Goal: Subscribe to service/newsletter

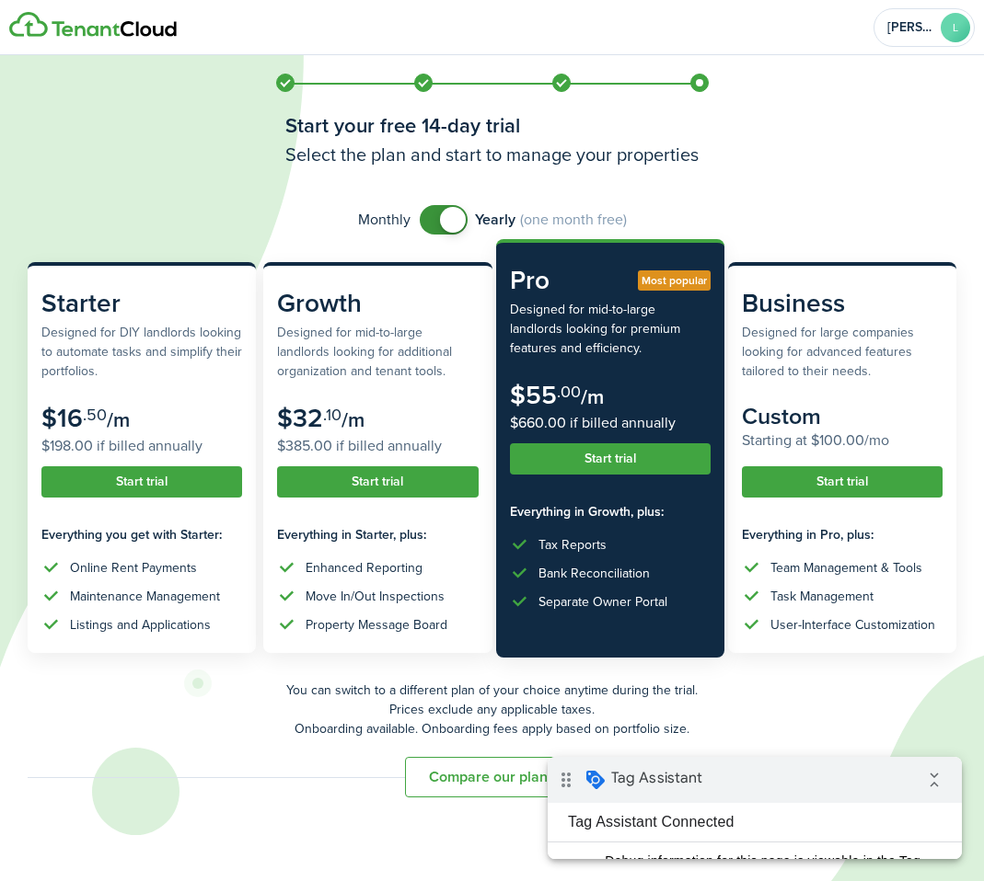
click at [618, 467] on button "Start trial" at bounding box center [610, 458] width 201 height 31
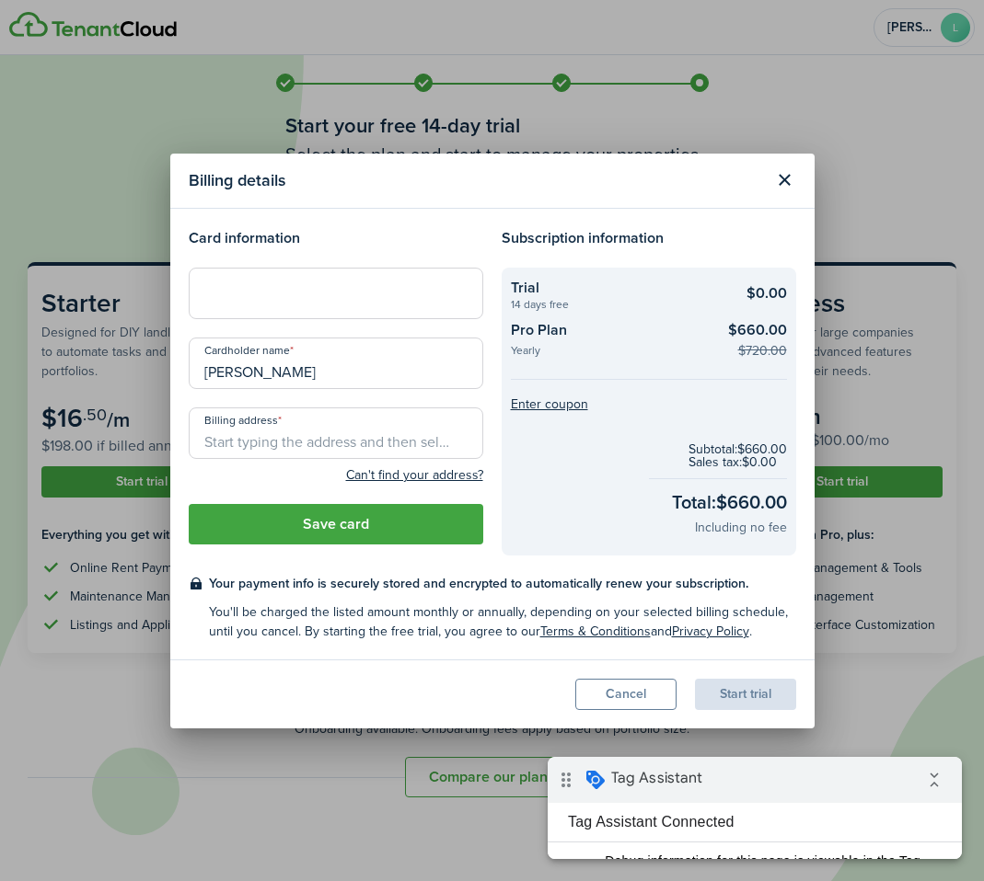
click at [601, 185] on modal-title "Billing details" at bounding box center [477, 181] width 576 height 36
click at [620, 694] on button "Cancel" at bounding box center [625, 694] width 101 height 31
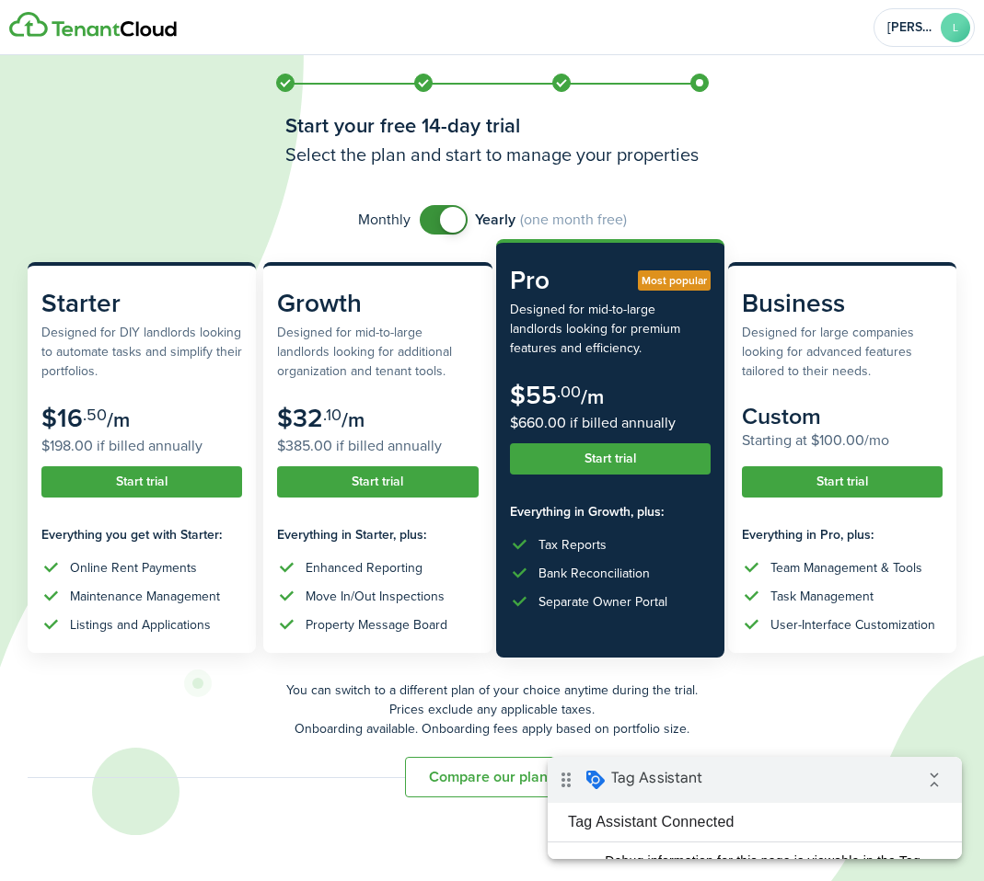
click at [619, 469] on button "Start trial" at bounding box center [610, 458] width 201 height 31
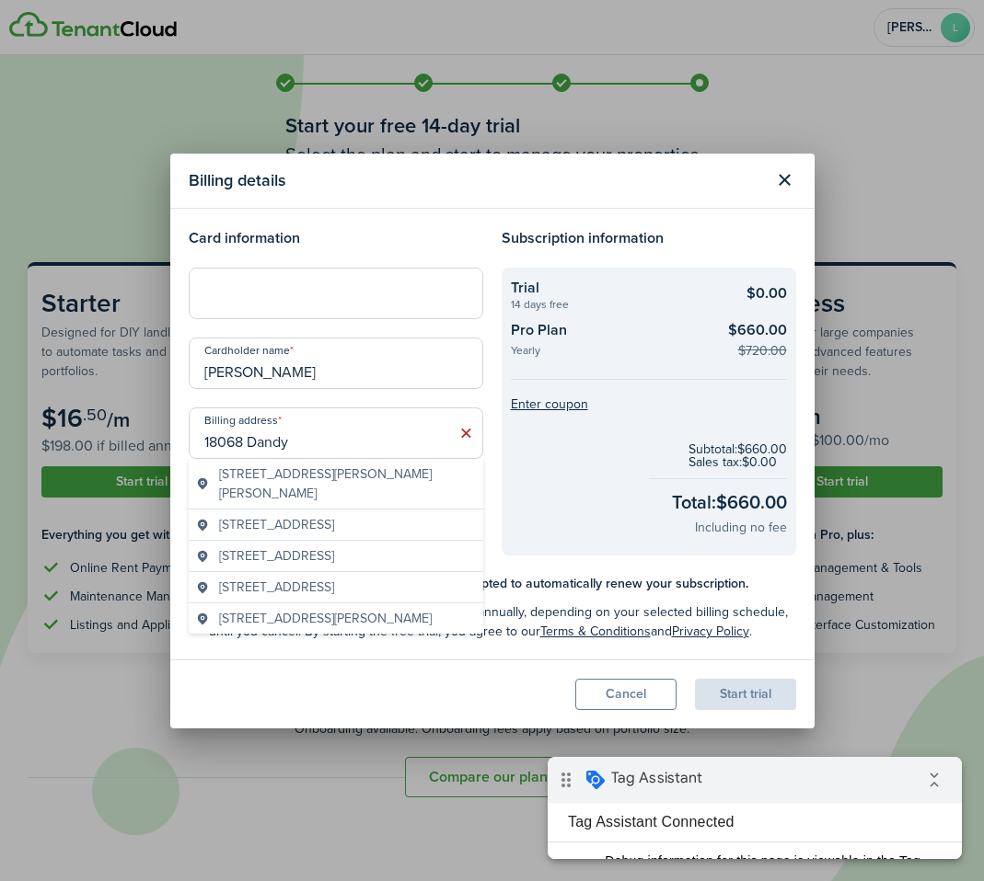
click at [366, 474] on span "[STREET_ADDRESS][PERSON_NAME][PERSON_NAME]" at bounding box center [347, 484] width 257 height 39
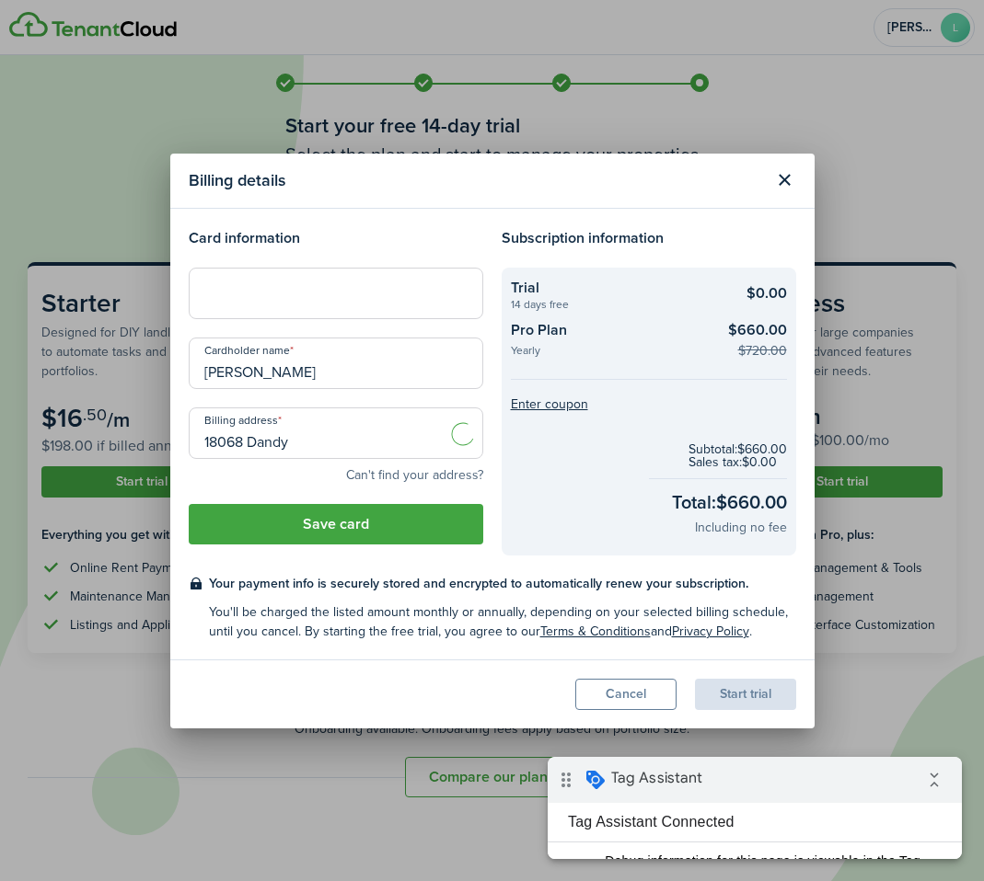
type input "[STREET_ADDRESS][PERSON_NAME][PERSON_NAME]"
click at [328, 516] on button "Save card" at bounding box center [336, 524] width 294 height 40
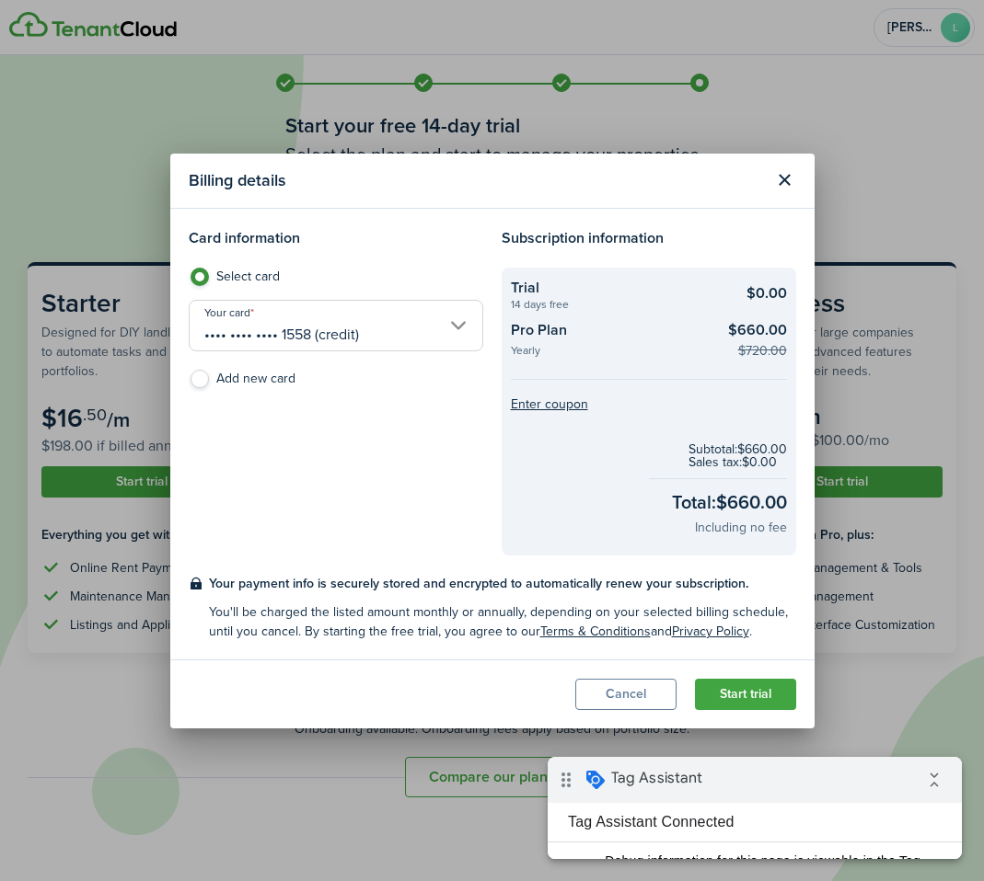
click at [717, 682] on button "Start trial" at bounding box center [745, 694] width 101 height 31
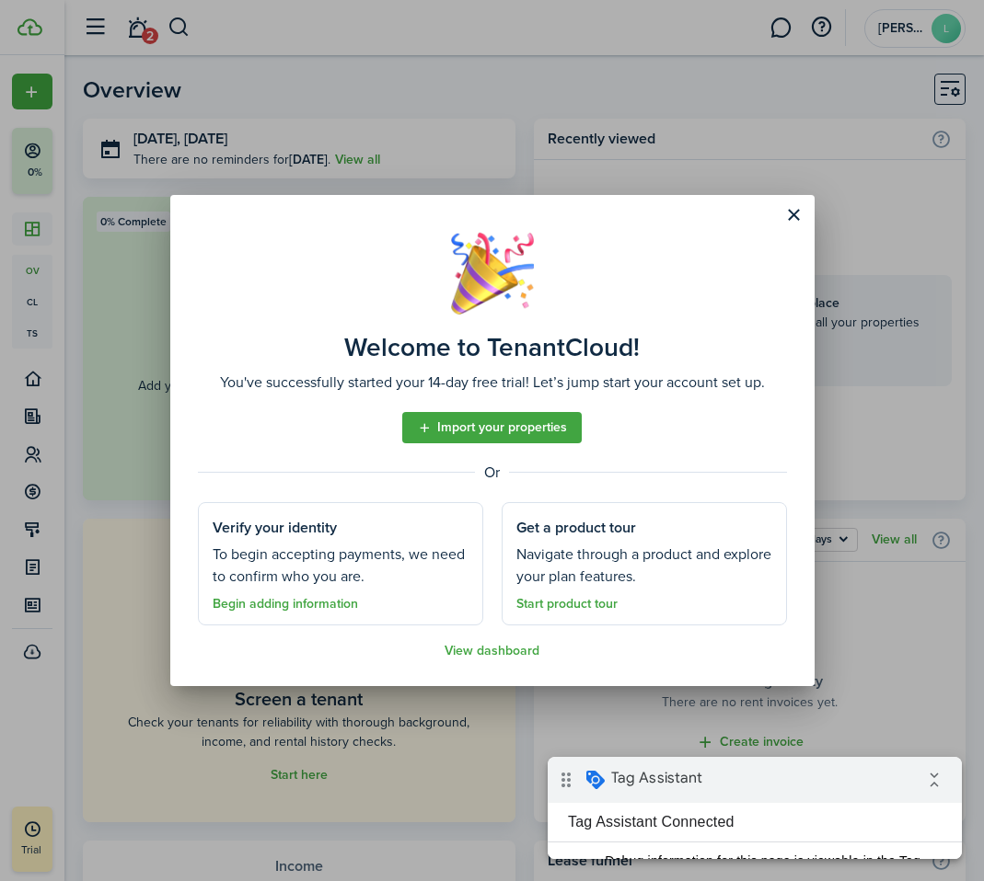
click at [809, 214] on button "Close modal" at bounding box center [793, 215] width 31 height 31
